Goal: Task Accomplishment & Management: Manage account settings

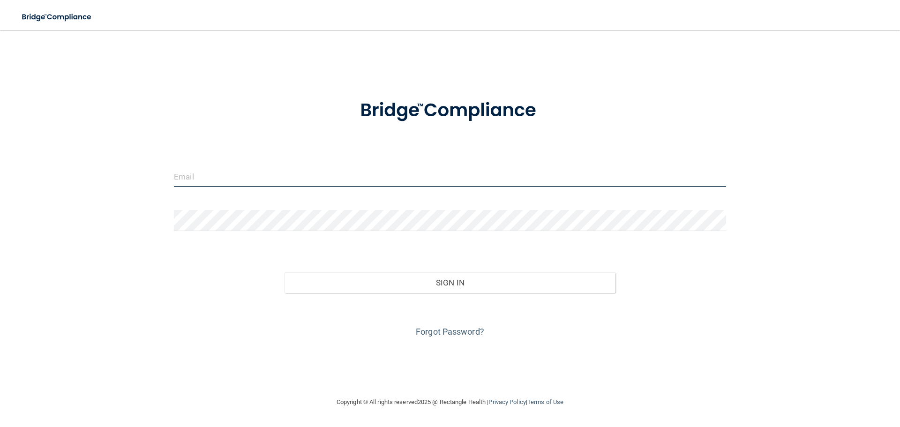
click at [194, 182] on input "email" at bounding box center [450, 176] width 552 height 21
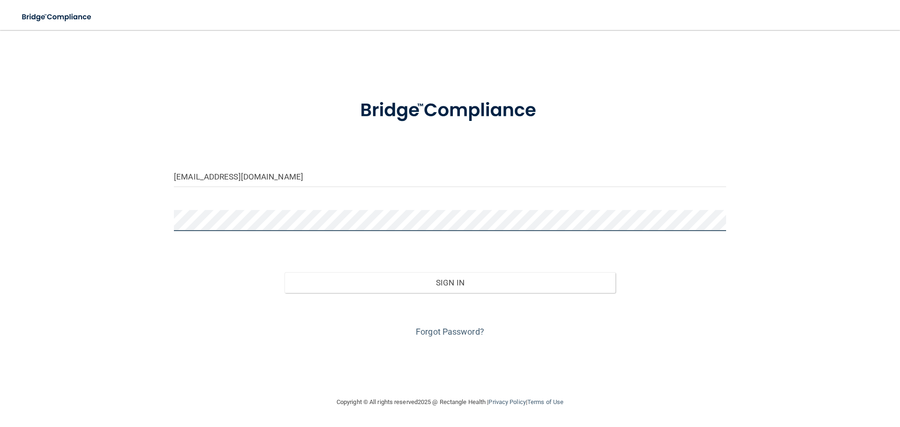
click at [285, 272] on button "Sign In" at bounding box center [450, 282] width 331 height 21
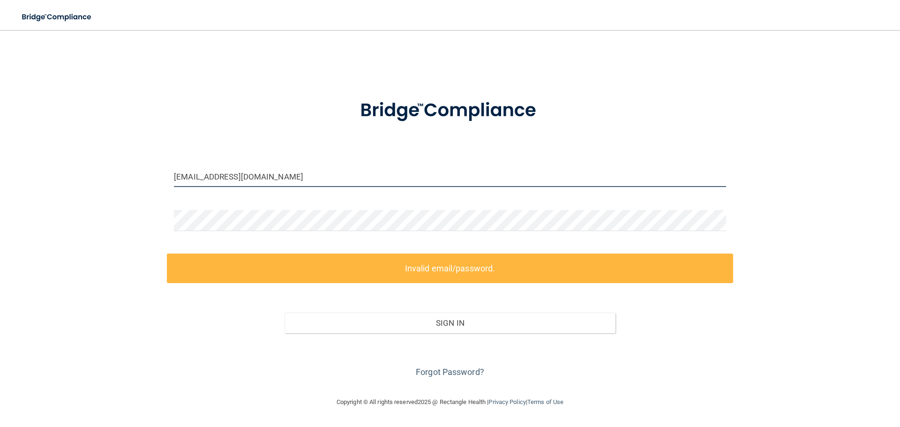
drag, startPoint x: 293, startPoint y: 178, endPoint x: 78, endPoint y: 131, distance: 219.4
click at [78, 133] on div "[EMAIL_ADDRESS][DOMAIN_NAME] Invalid email/password. You don't have permission …" at bounding box center [450, 213] width 863 height 348
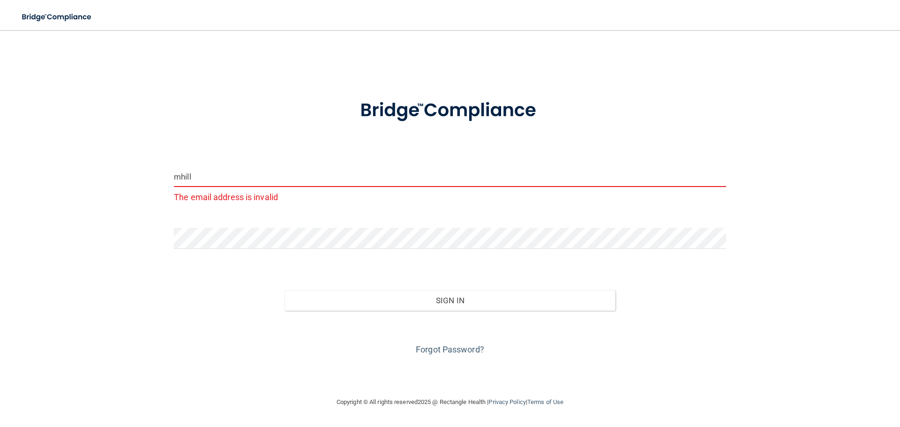
type input "[EMAIL_ADDRESS][DOMAIN_NAME]"
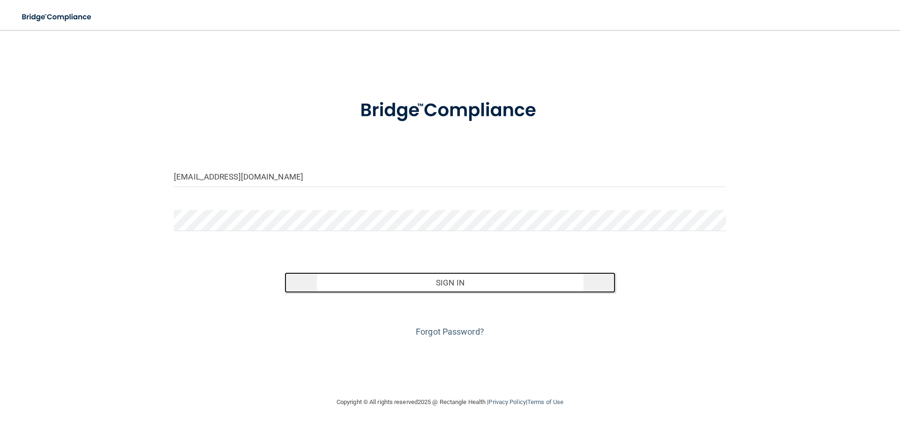
click at [479, 286] on button "Sign In" at bounding box center [450, 282] width 331 height 21
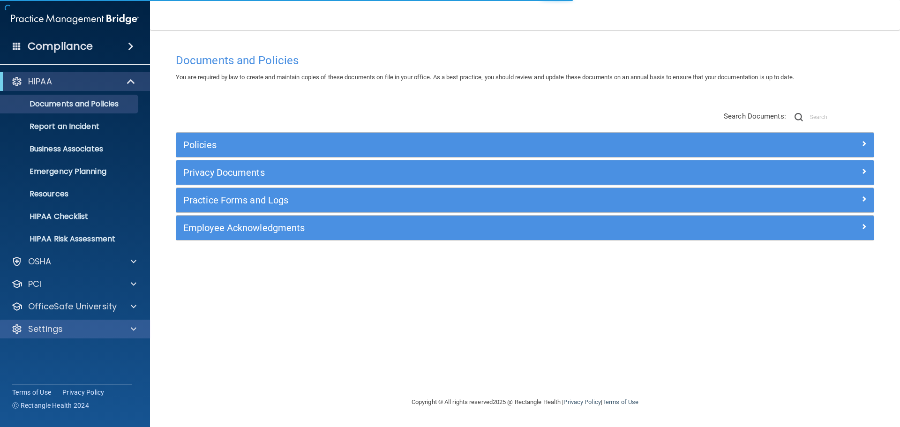
click at [63, 320] on div "Settings" at bounding box center [75, 329] width 150 height 19
click at [49, 323] on div "Settings" at bounding box center [75, 329] width 150 height 19
click at [129, 331] on div at bounding box center [131, 328] width 23 height 11
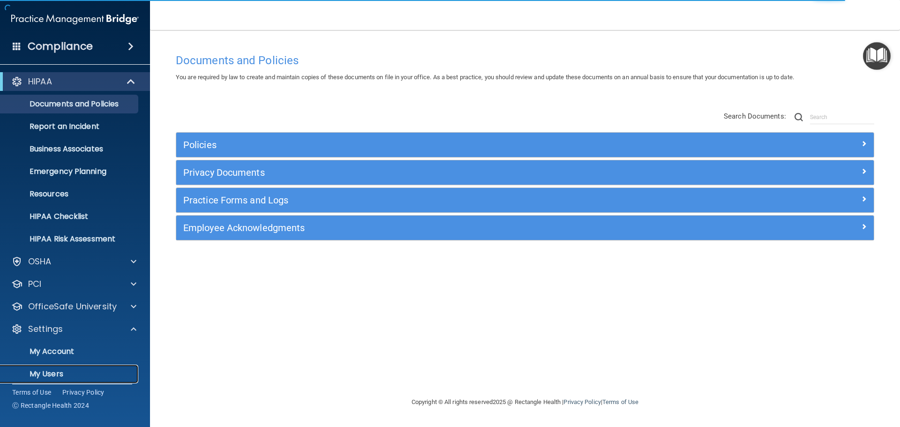
click at [74, 365] on link "My Users" at bounding box center [65, 374] width 148 height 19
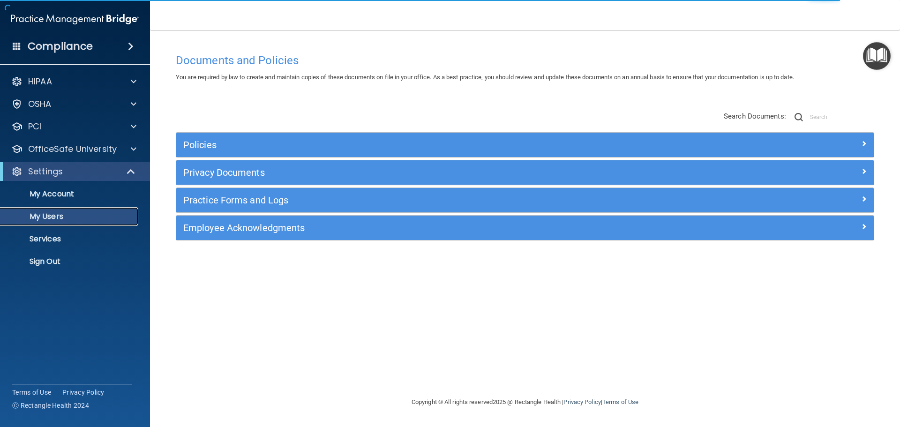
click at [54, 215] on p "My Users" at bounding box center [70, 216] width 128 height 9
select select "20"
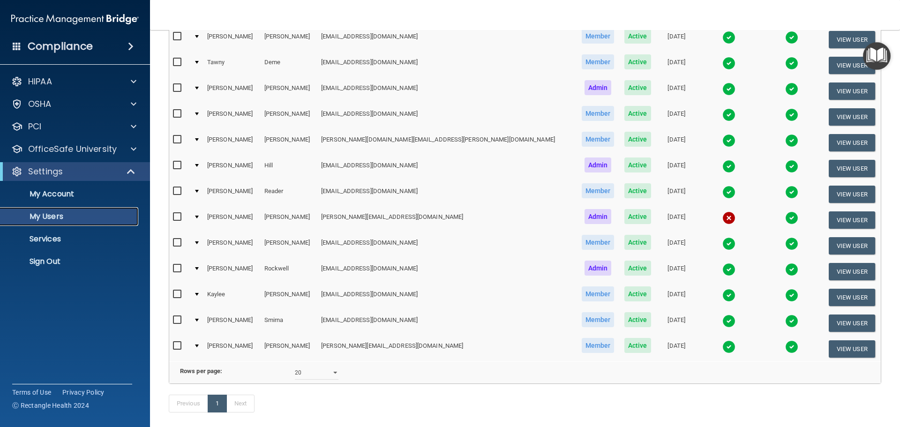
scroll to position [194, 0]
